Goal: Task Accomplishment & Management: Manage account settings

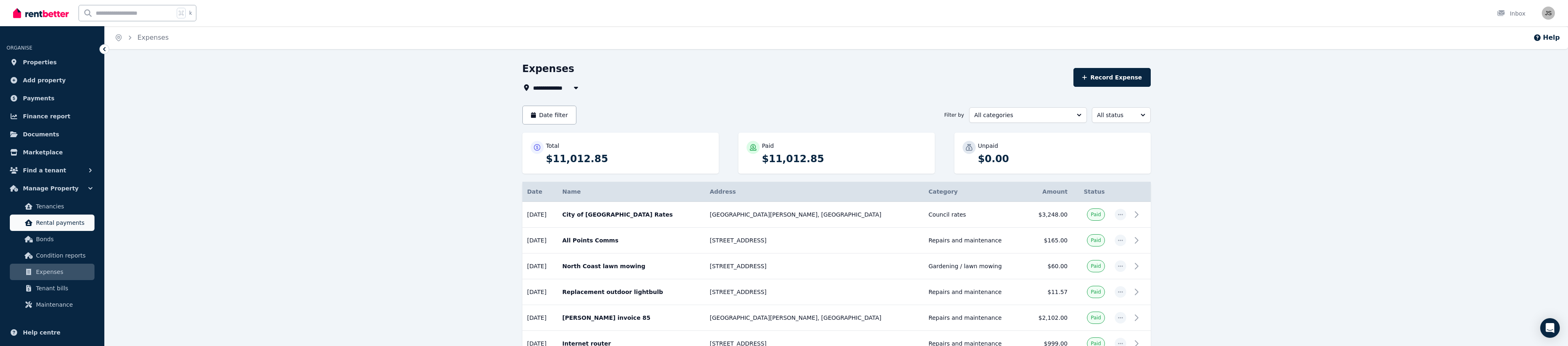
click at [57, 220] on span "Rental payments" at bounding box center [63, 222] width 55 height 10
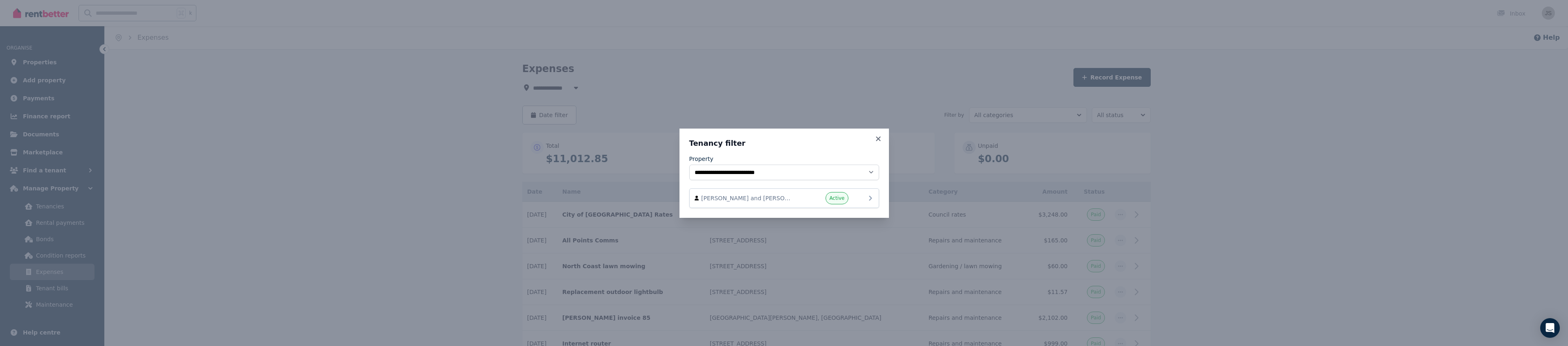
click at [841, 199] on span "Active" at bounding box center [836, 198] width 15 height 6
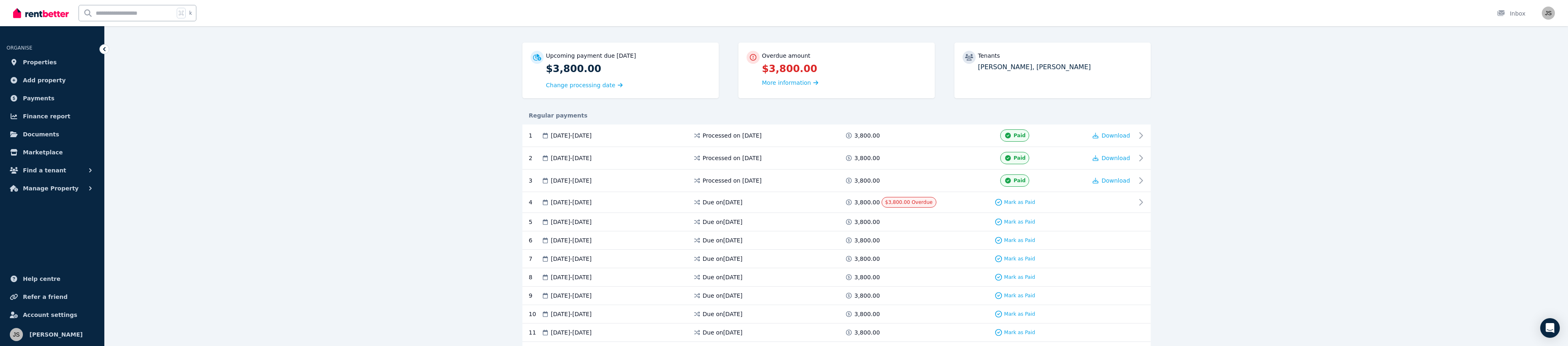
scroll to position [69, 0]
click at [1022, 196] on span "Mark as Paid" at bounding box center [1020, 197] width 31 height 6
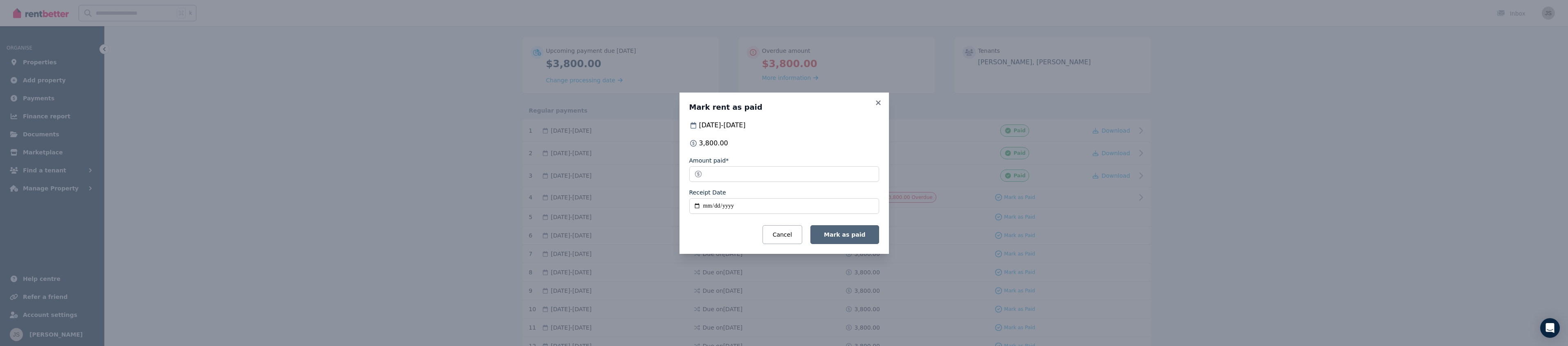
click at [837, 232] on span "Mark as paid" at bounding box center [845, 235] width 41 height 6
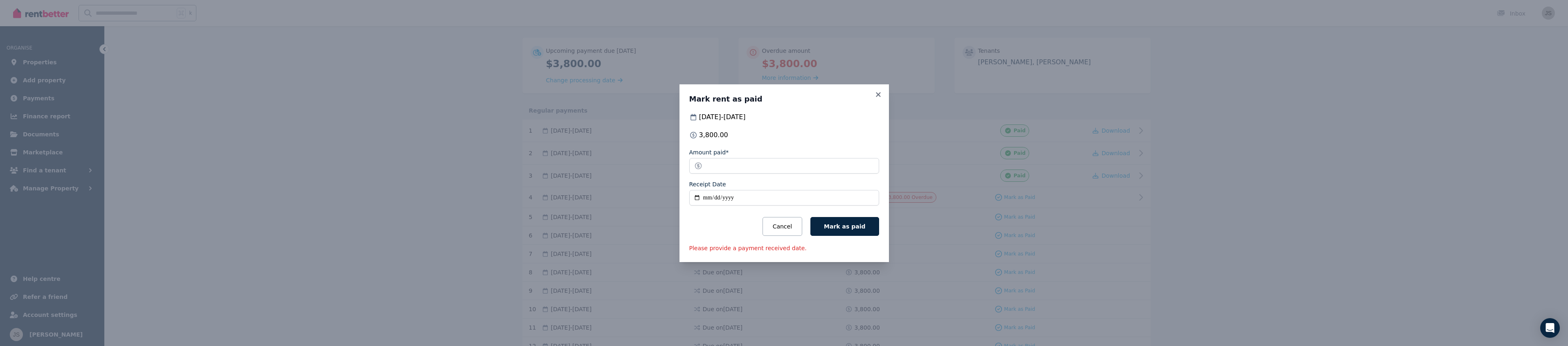
drag, startPoint x: 810, startPoint y: 98, endPoint x: 839, endPoint y: 98, distance: 29.0
click at [839, 98] on h3 "Mark rent as paid" at bounding box center [784, 98] width 190 height 10
click at [878, 93] on icon at bounding box center [878, 94] width 8 height 7
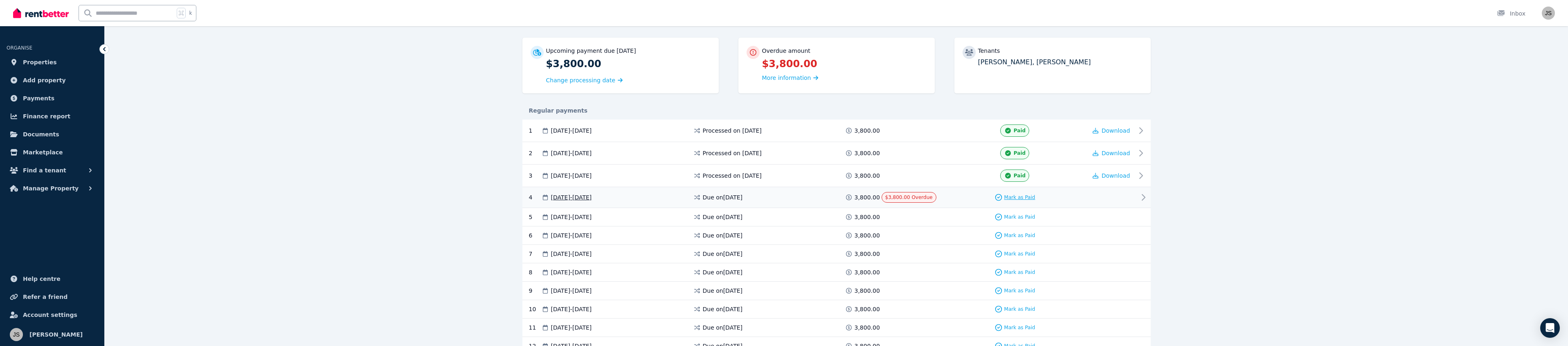
click at [1023, 197] on span "Mark as Paid" at bounding box center [1020, 197] width 31 height 6
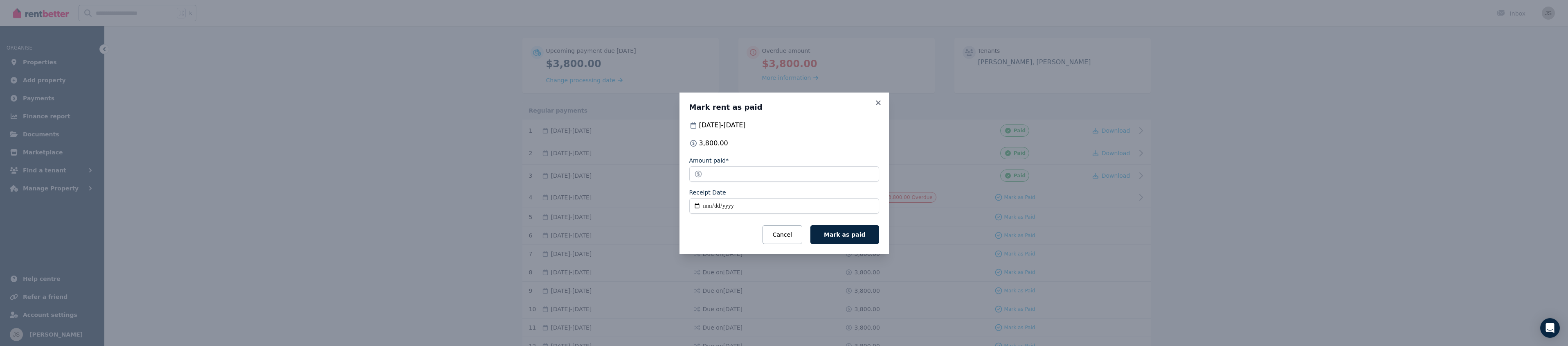
click at [707, 207] on input "Receipt Date" at bounding box center [784, 206] width 190 height 16
type input "**********"
click at [834, 235] on span "Mark as paid" at bounding box center [845, 235] width 41 height 6
